Goal: Information Seeking & Learning: Compare options

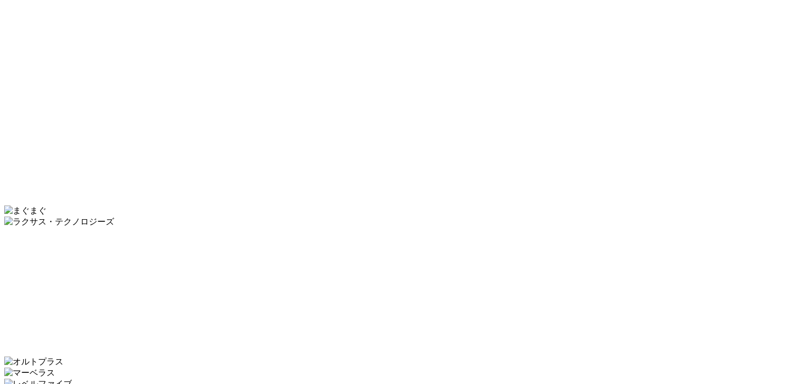
scroll to position [2645, 0]
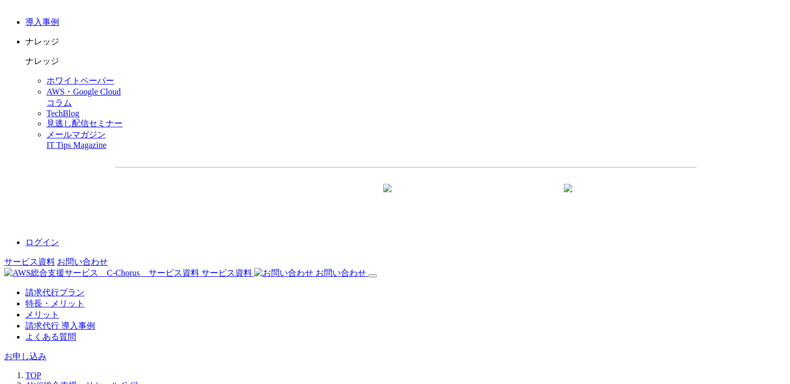
scroll to position [1539, 0]
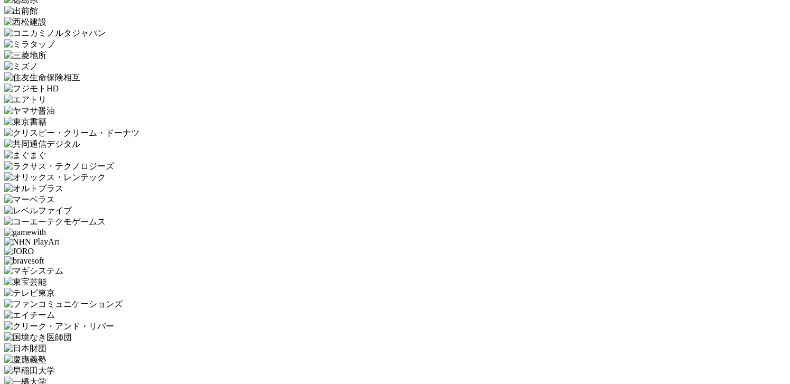
scroll to position [2656, 0]
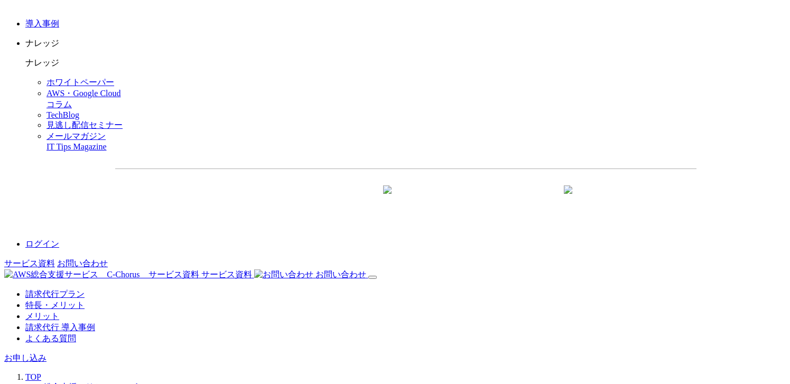
scroll to position [1462, 0]
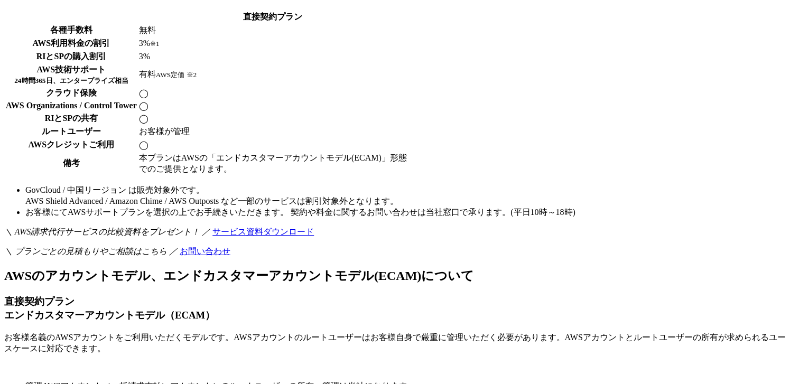
scroll to position [2154, 0]
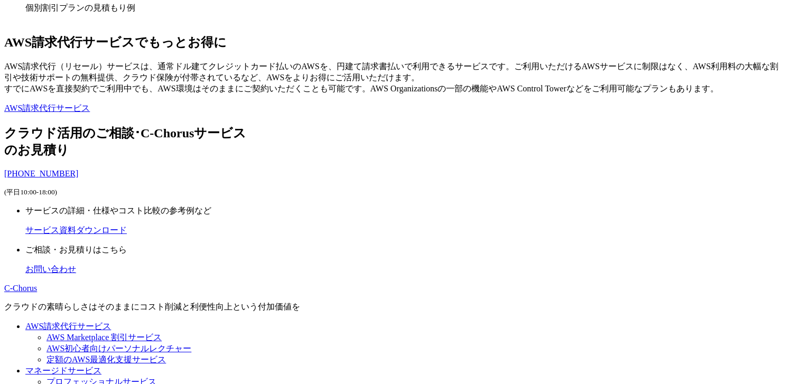
scroll to position [2930, 0]
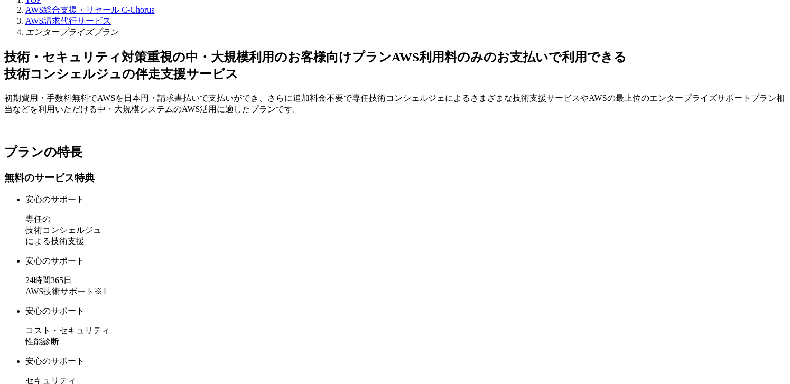
scroll to position [1802, 0]
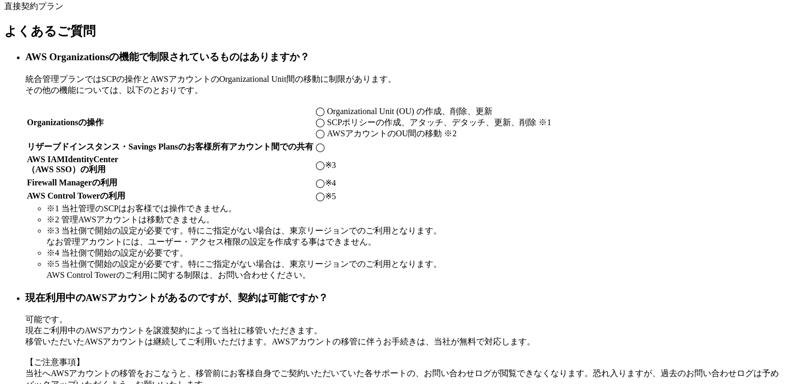
scroll to position [3213, 0]
